Goal: Check status: Check status

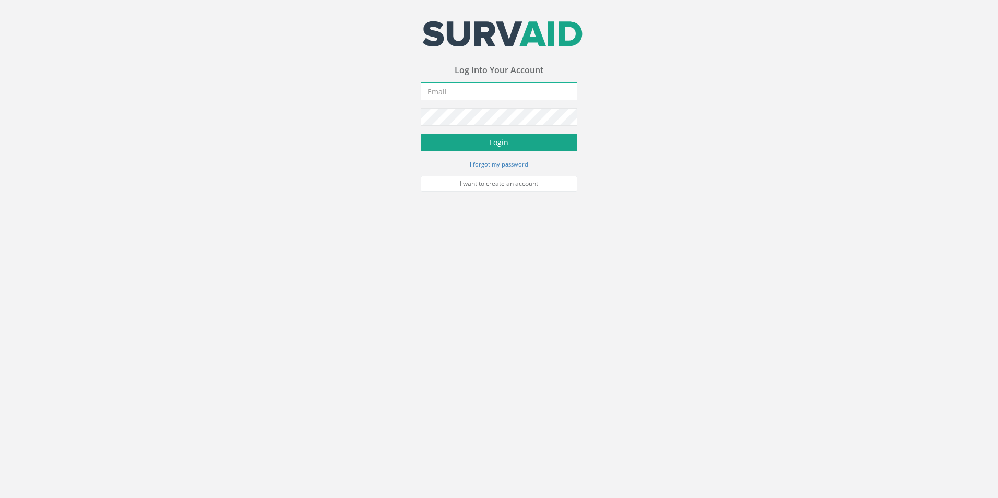
type input "[PERSON_NAME][EMAIL_ADDRESS][PERSON_NAME][DOMAIN_NAME]"
click at [514, 139] on button "Login" at bounding box center [499, 143] width 157 height 18
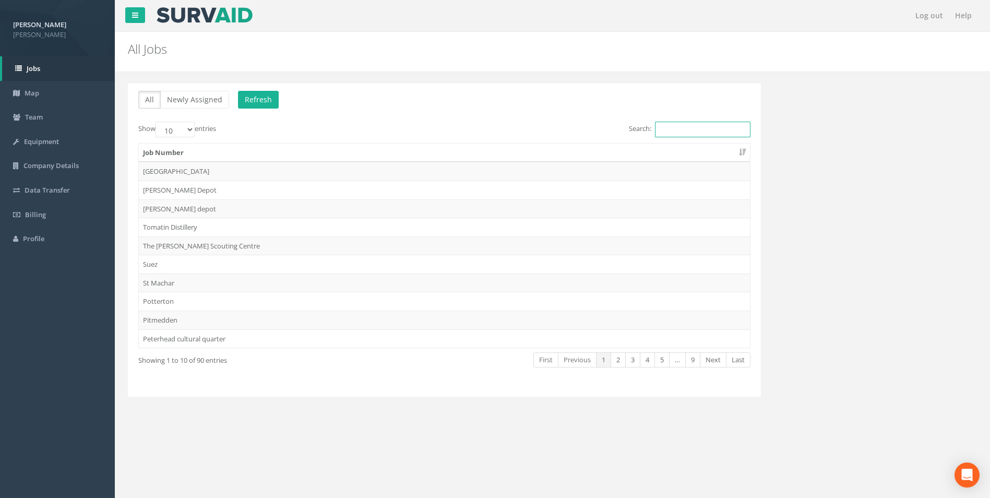
click at [682, 128] on input "Search:" at bounding box center [703, 130] width 96 height 16
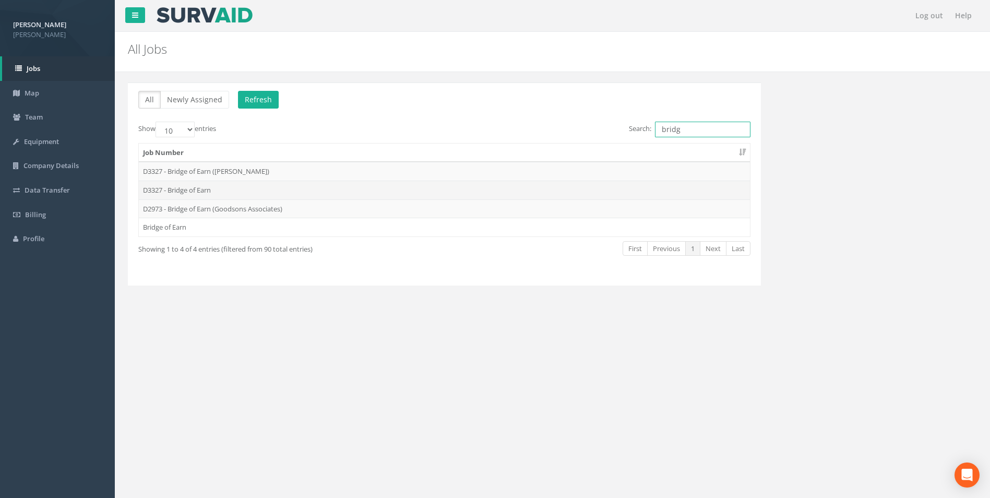
type input "bridg"
click at [203, 186] on td "D3327 - Bridge of Earn" at bounding box center [444, 190] width 611 height 19
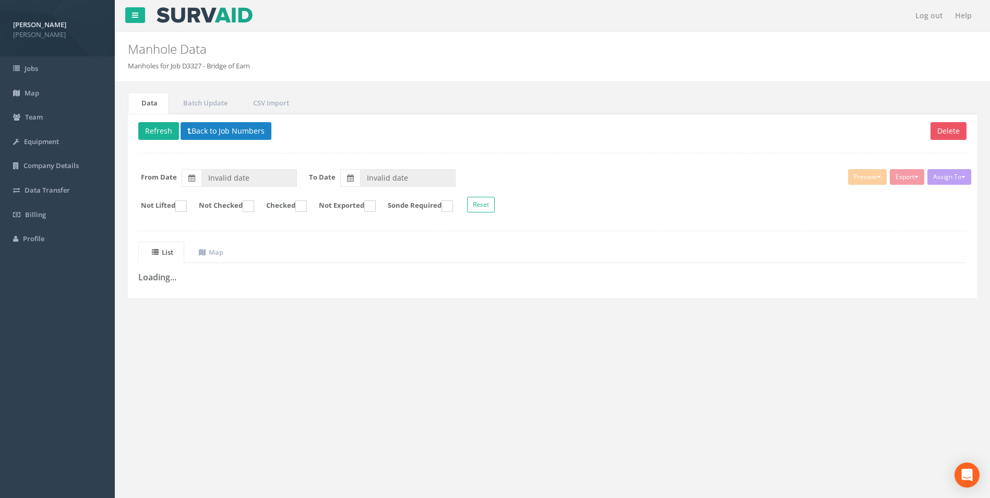
type input "[DATE]"
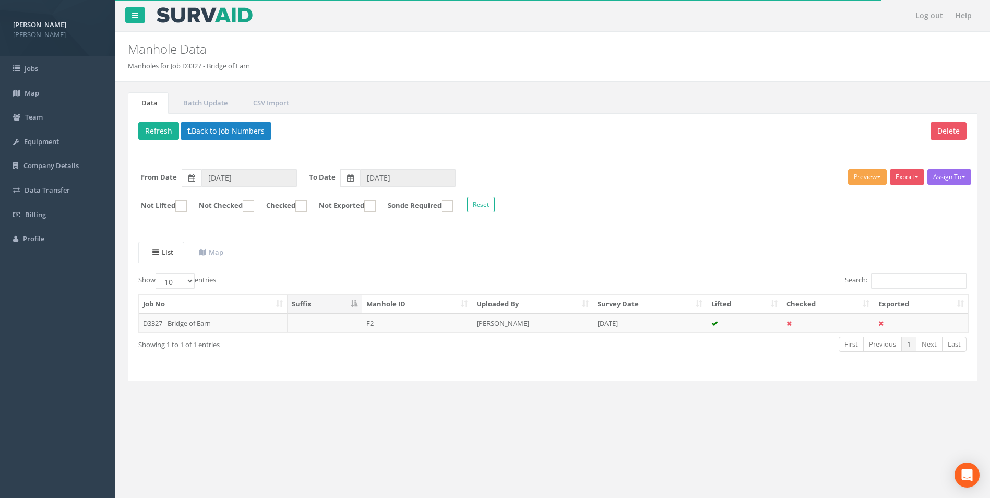
click at [865, 171] on button "Preview" at bounding box center [867, 177] width 39 height 16
click at [855, 197] on link "[PERSON_NAME]" at bounding box center [847, 198] width 79 height 16
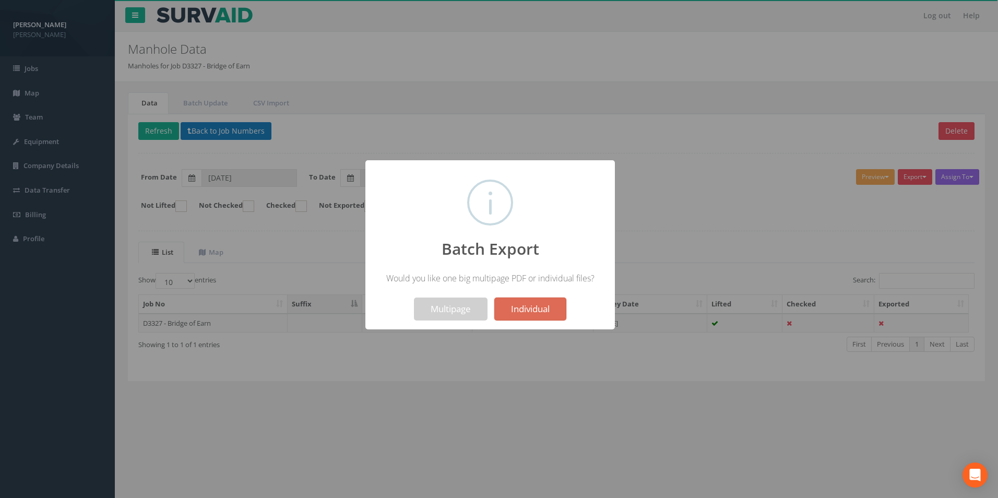
click at [677, 201] on div at bounding box center [499, 249] width 998 height 498
click at [541, 307] on button "Individual" at bounding box center [530, 308] width 72 height 23
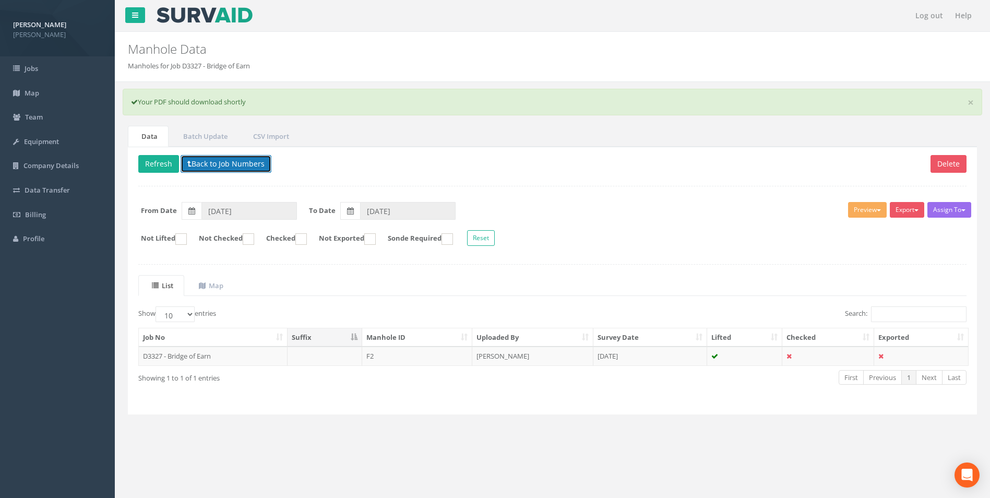
click at [241, 164] on button "Back to Job Numbers" at bounding box center [226, 164] width 91 height 18
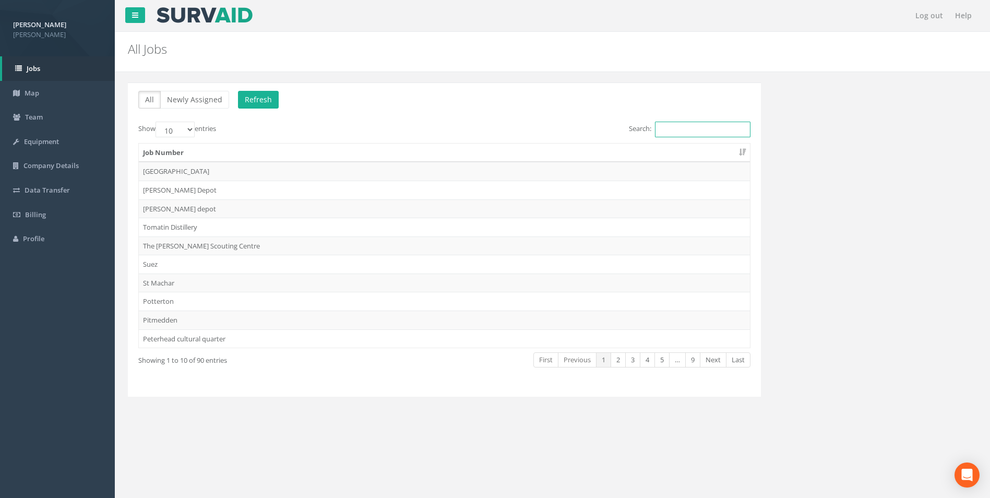
click at [661, 133] on input "Search:" at bounding box center [703, 130] width 96 height 16
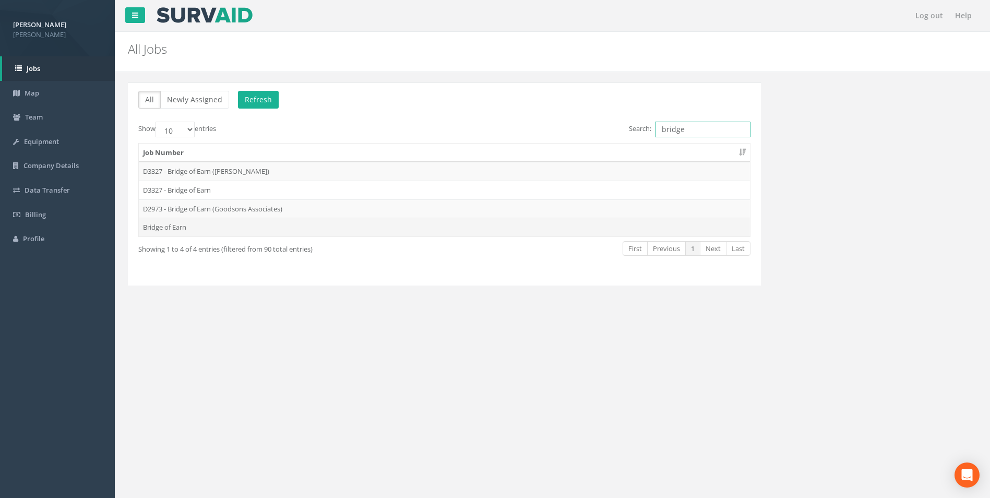
type input "bridge"
click at [178, 225] on td "Bridge of Earn" at bounding box center [444, 227] width 611 height 19
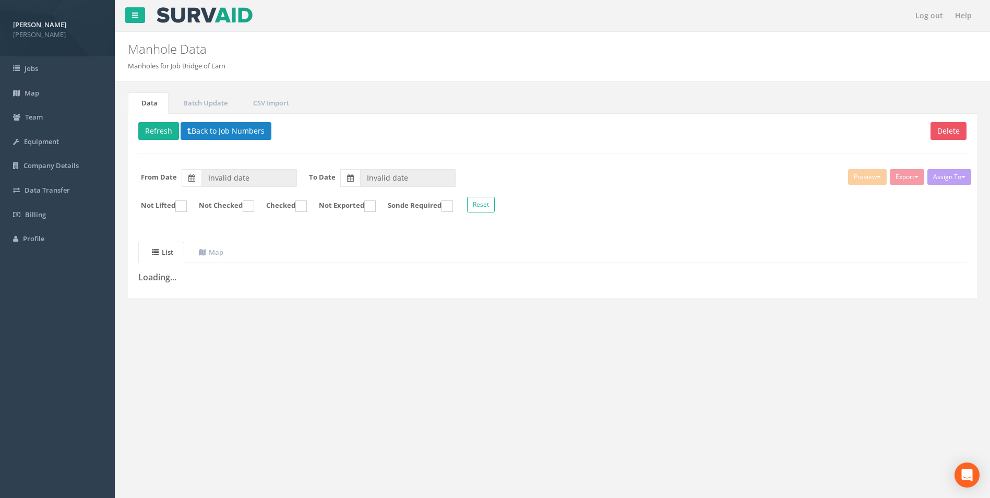
type input "[DATE]"
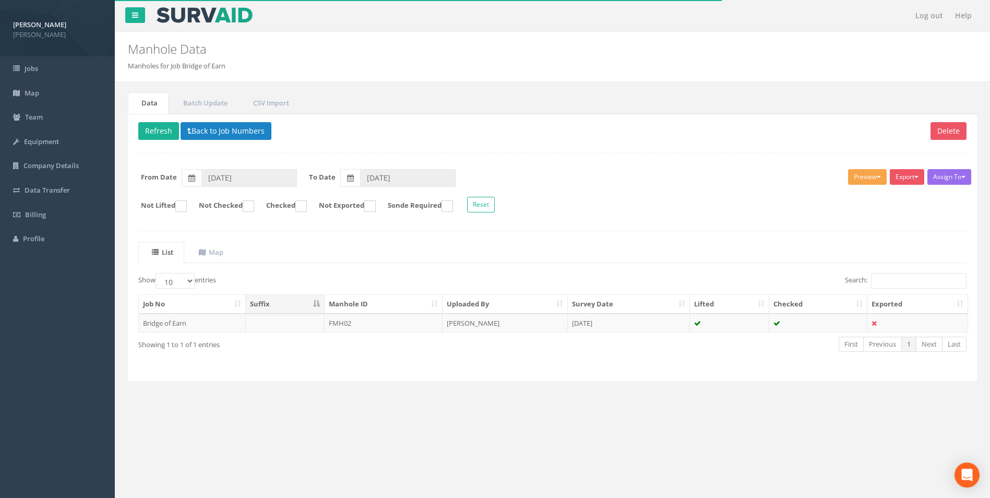
click at [867, 178] on button "Preview" at bounding box center [867, 177] width 39 height 16
click at [858, 197] on link "[PERSON_NAME]" at bounding box center [847, 198] width 79 height 16
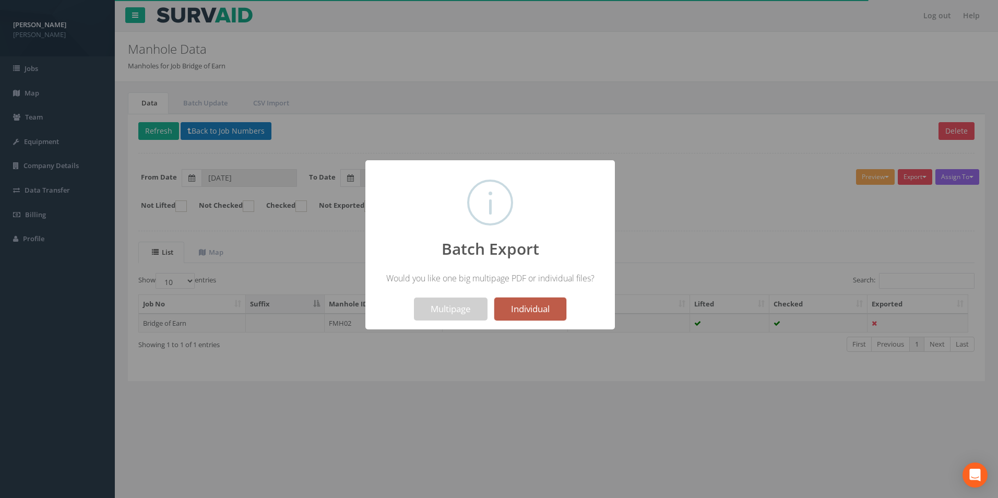
click at [535, 315] on button "Individual" at bounding box center [530, 308] width 72 height 23
